Goal: Information Seeking & Learning: Check status

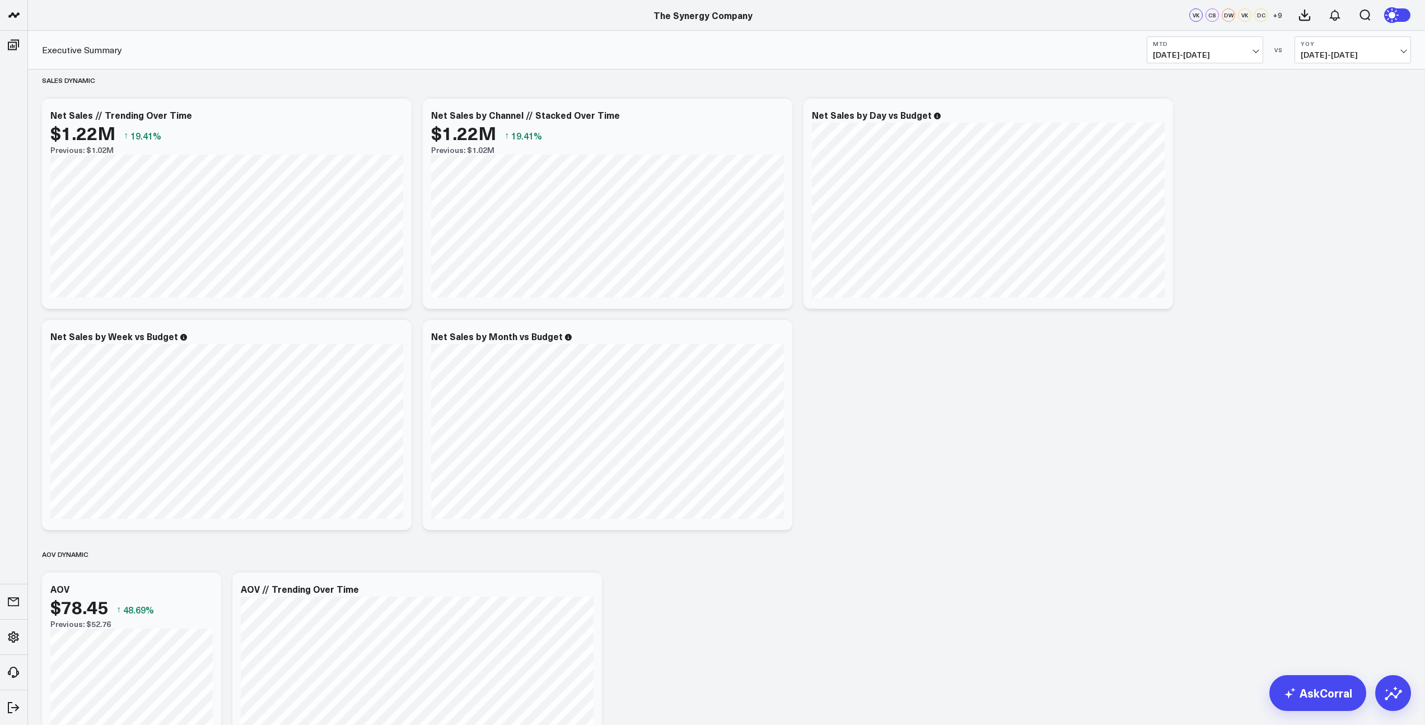
scroll to position [763, 0]
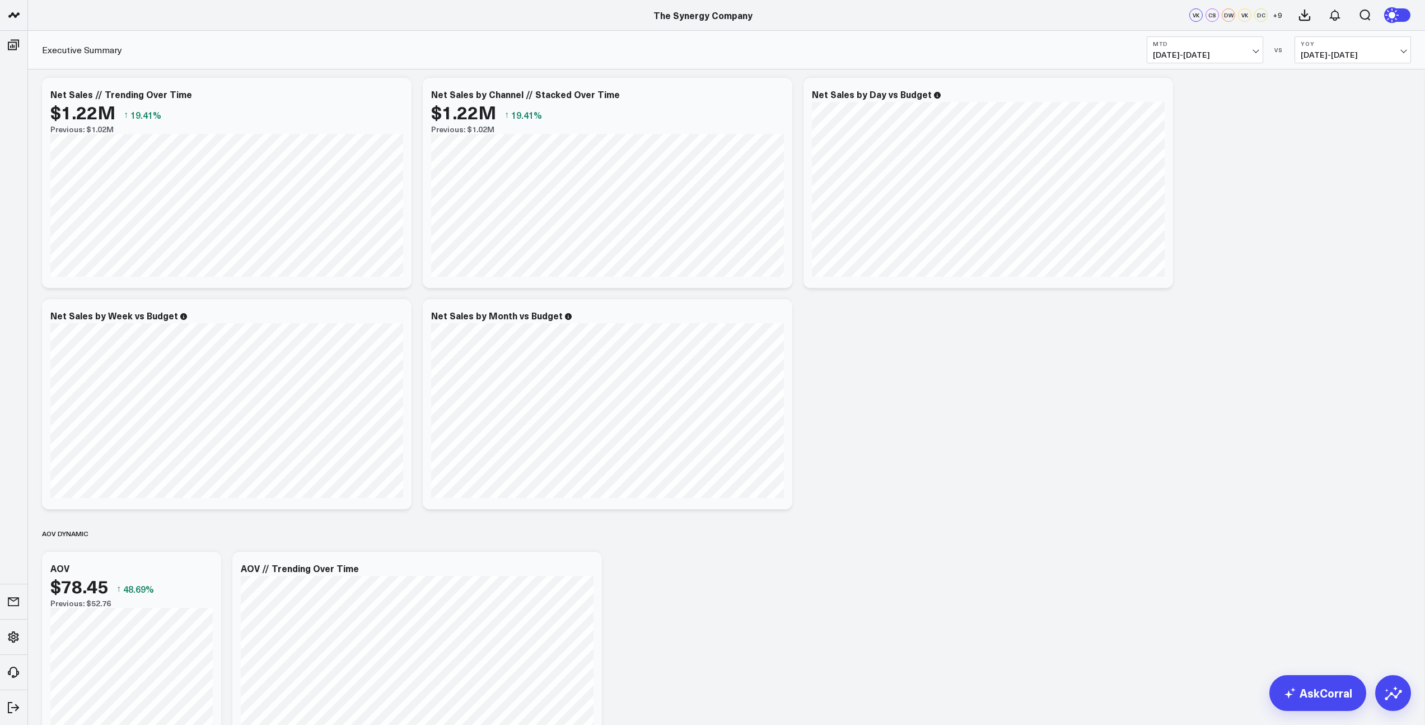
click at [948, 54] on span "08/01/25 - 08/17/25" at bounding box center [1205, 54] width 104 height 9
click at [948, 52] on span "08/01/24 - 08/17/24" at bounding box center [1353, 54] width 104 height 9
click at [948, 125] on div "net sales & yoy (date locked) Copy link to widget Ask support Comment Export PN…" at bounding box center [726, 420] width 1381 height 2211
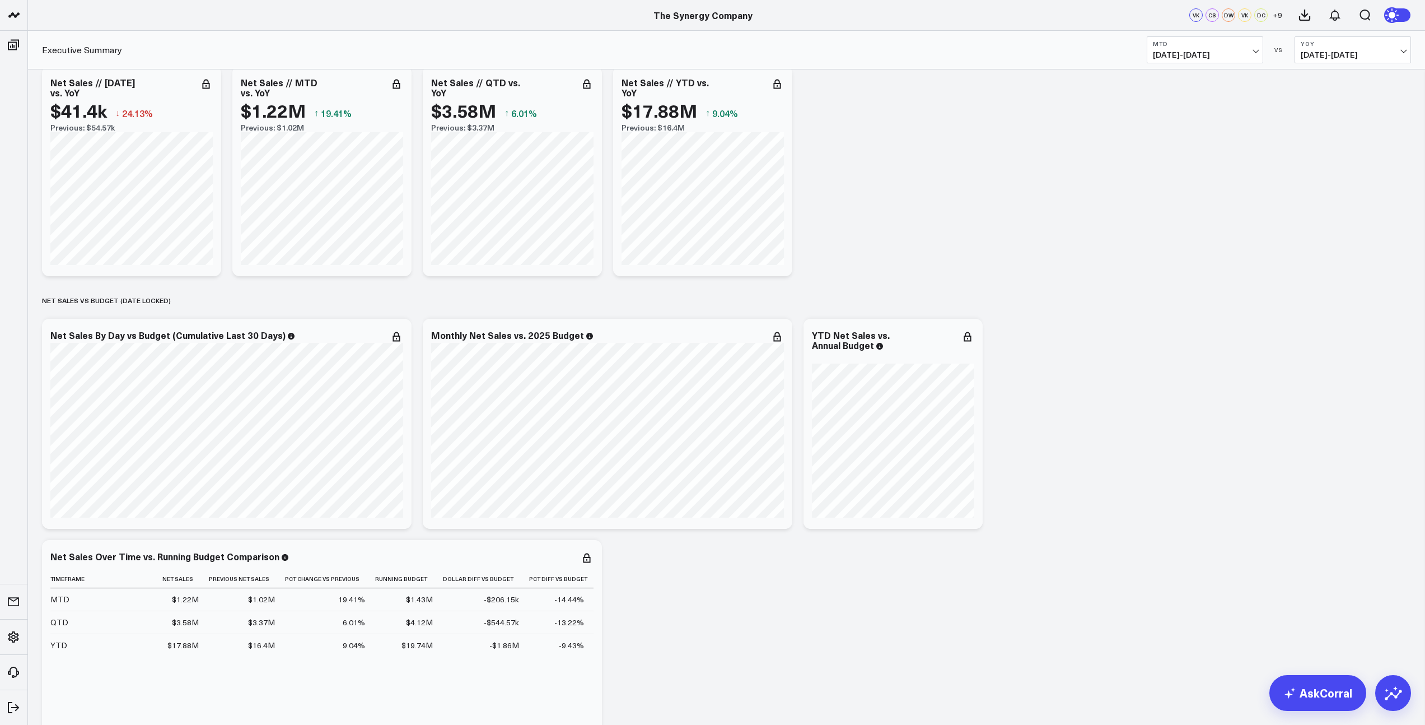
scroll to position [0, 0]
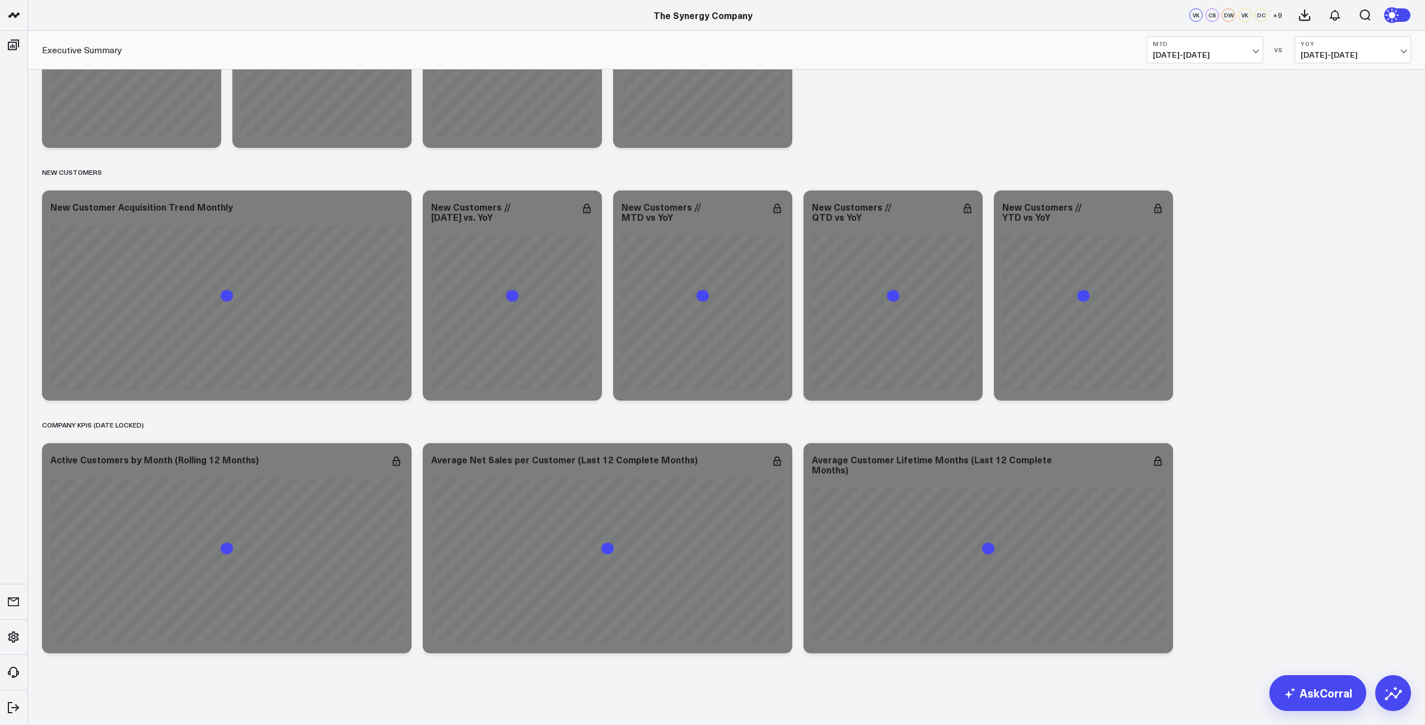
scroll to position [1631, 0]
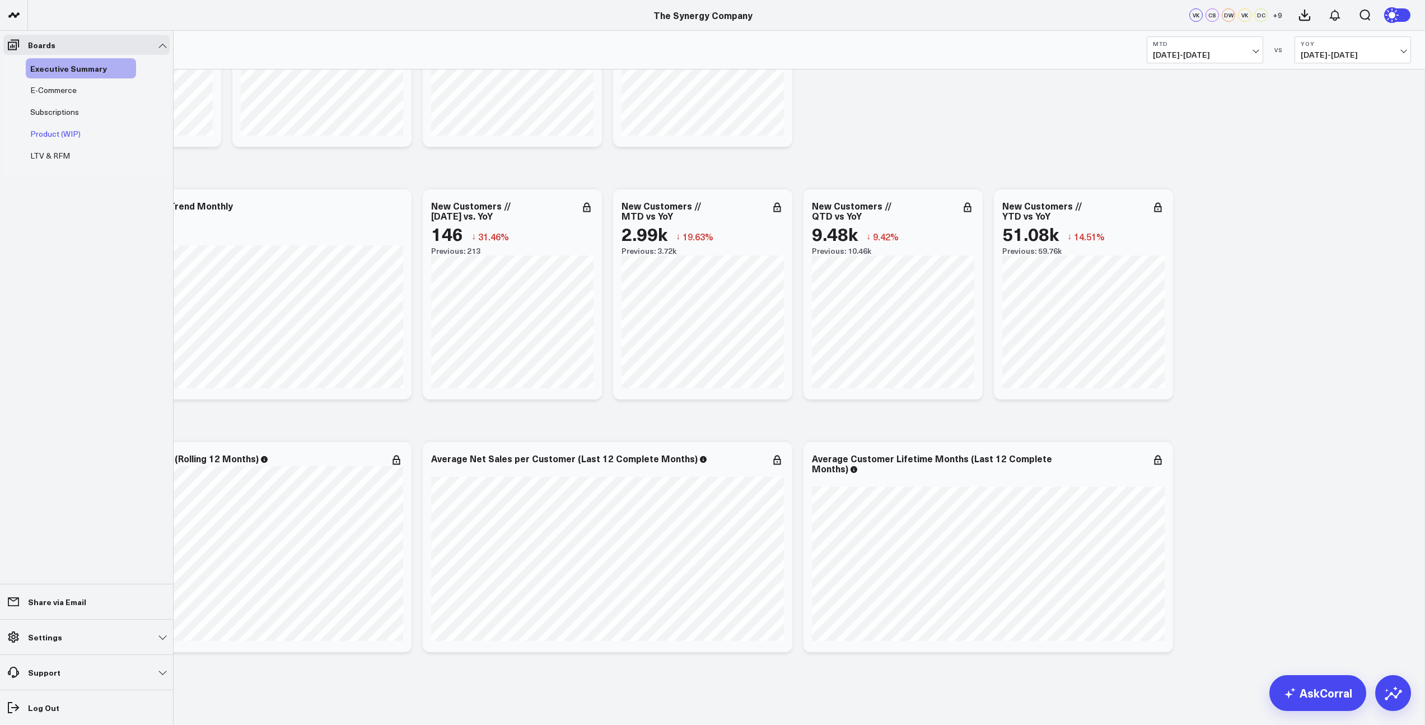
click at [61, 134] on span "Product (WIP)" at bounding box center [55, 133] width 50 height 11
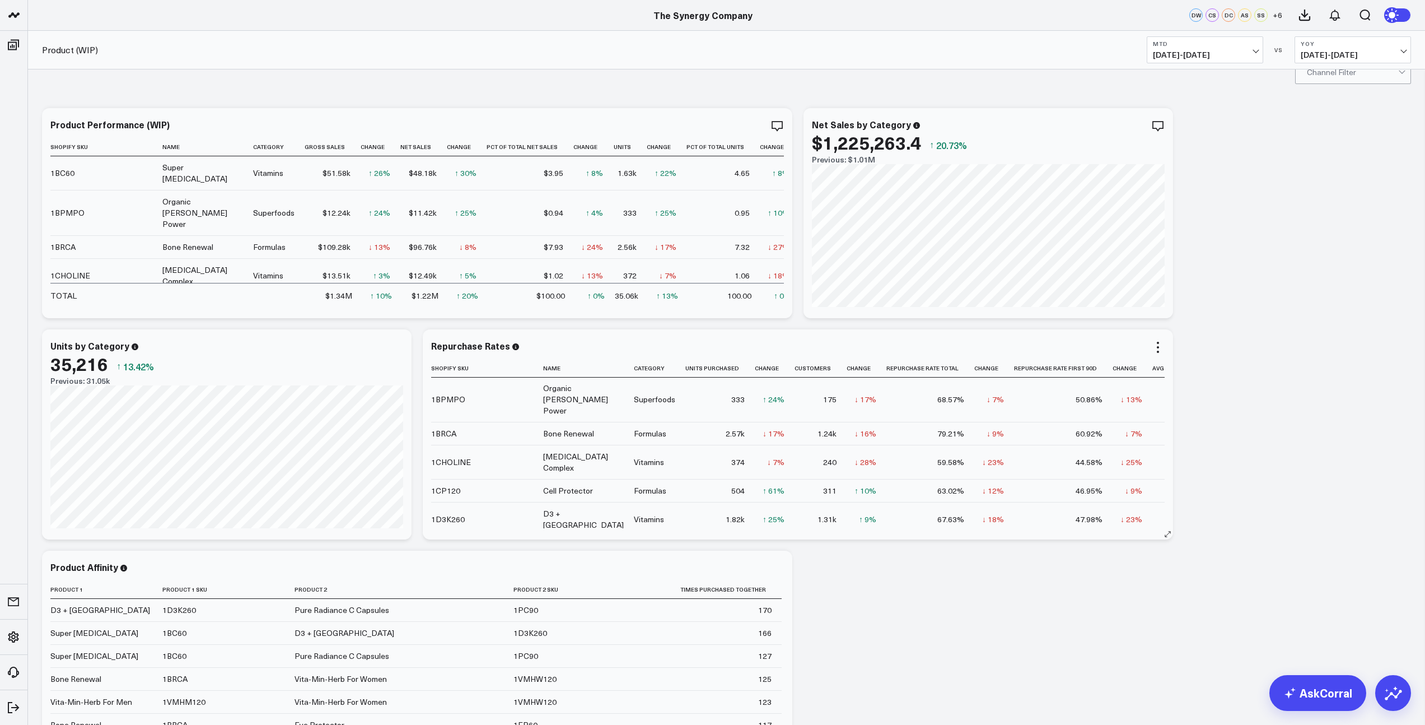
scroll to position [96, 0]
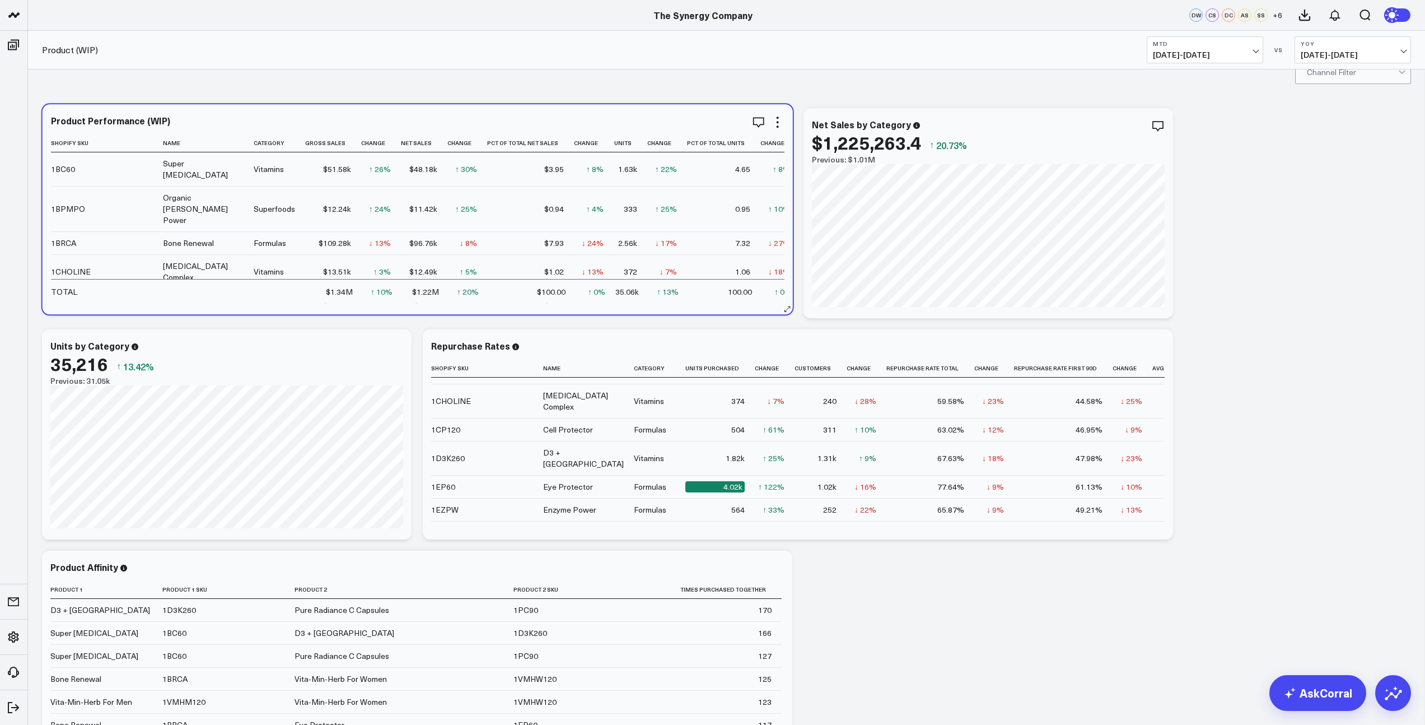
click at [305, 303] on td "$19.56k" at bounding box center [333, 299] width 56 height 23
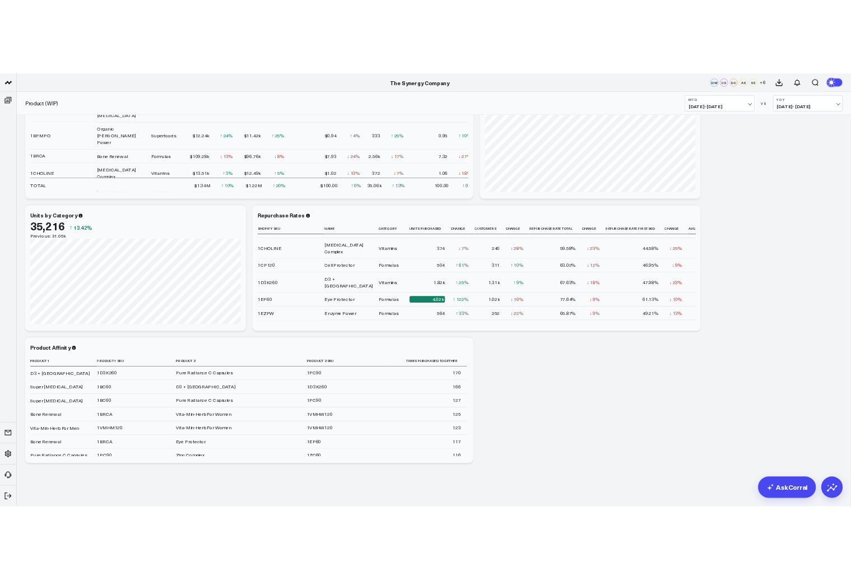
scroll to position [0, 0]
